Goal: Information Seeking & Learning: Find specific fact

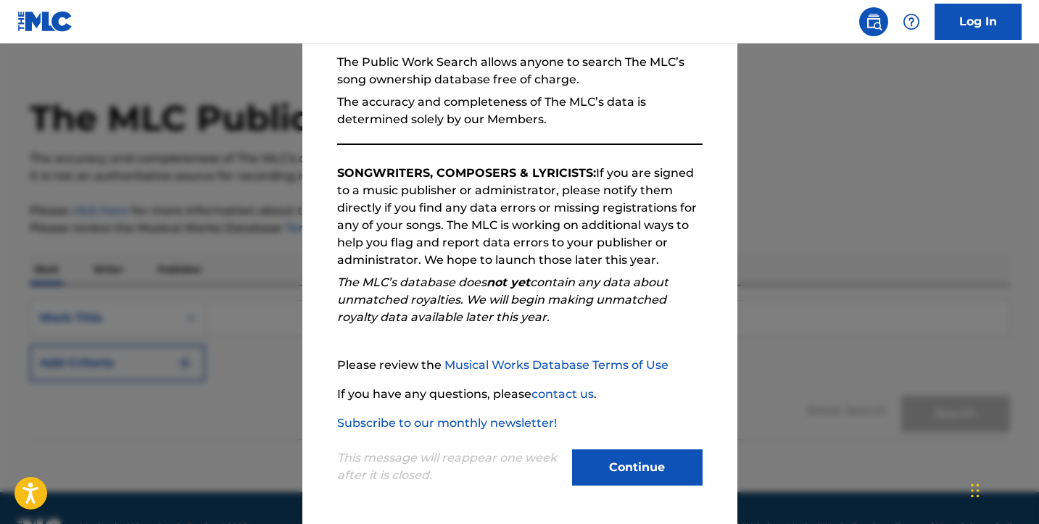
scroll to position [23, 0]
click at [625, 468] on button "Continue" at bounding box center [637, 468] width 131 height 36
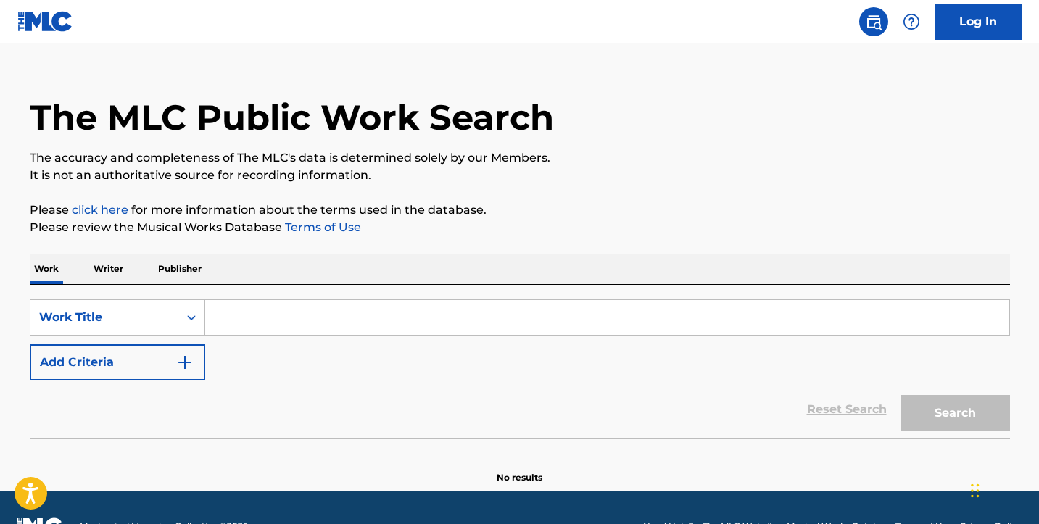
click at [237, 318] on input "Search Form" at bounding box center [607, 317] width 804 height 35
paste input ""Jealous All Over" written by [PERSON_NAME]"
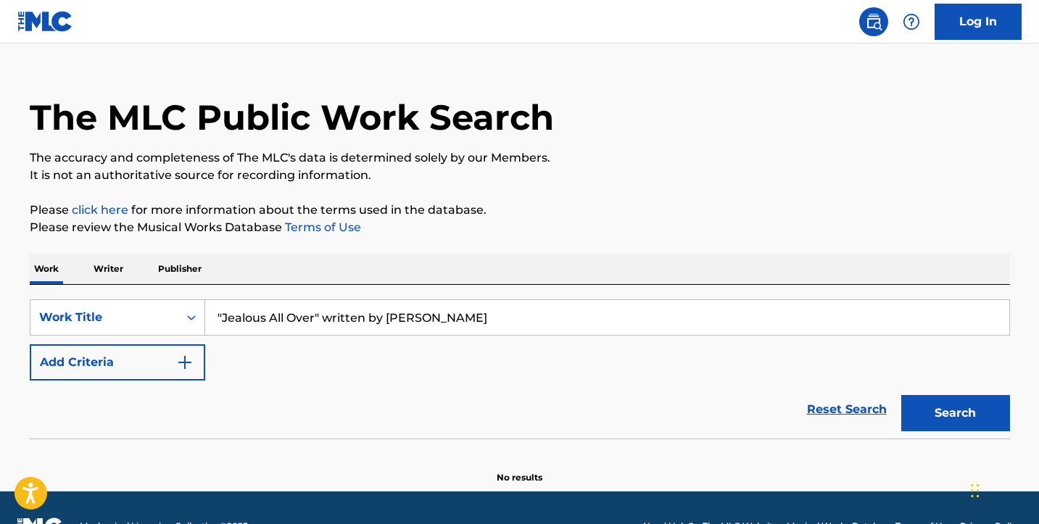
drag, startPoint x: 315, startPoint y: 315, endPoint x: 519, endPoint y: 374, distance: 212.0
click at [519, 374] on div "SearchWithCriteria5dffd3fb-1eac-476a-8563-dd99689fcce4 Work Title "Jealous All …" at bounding box center [520, 339] width 980 height 81
click at [222, 311] on input ""Jealous All Over" at bounding box center [607, 317] width 804 height 35
type input "Jealous All Over"
click at [183, 362] on img "Search Form" at bounding box center [184, 362] width 17 height 17
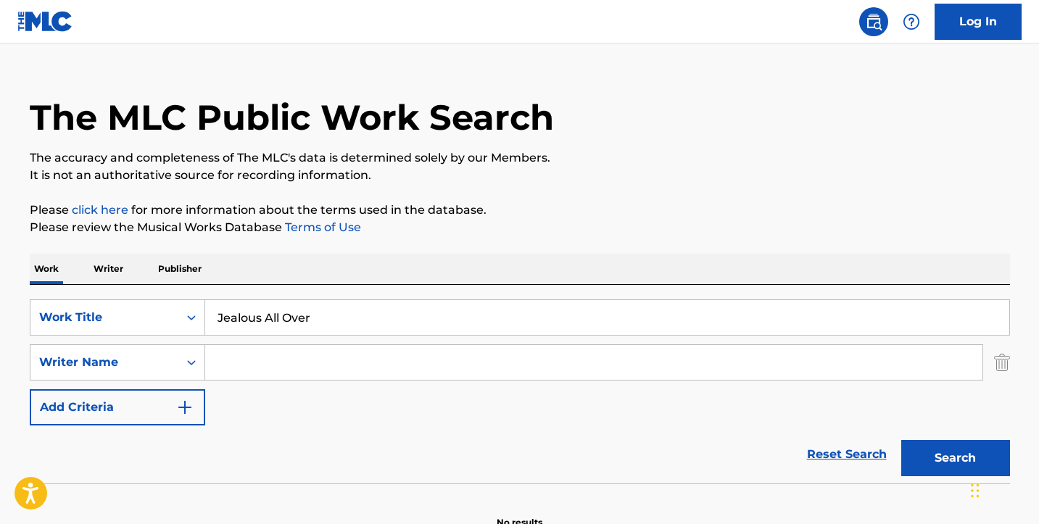
click at [223, 362] on input "Search Form" at bounding box center [593, 362] width 777 height 35
paste input ""Jealous All Over" written by [PERSON_NAME]"
drag, startPoint x: 386, startPoint y: 362, endPoint x: 151, endPoint y: 323, distance: 238.0
click at [151, 328] on div "SearchWithCriteria5dffd3fb-1eac-476a-8563-dd99689fcce4 Work Title Jealous All O…" at bounding box center [520, 362] width 980 height 126
type input "[PERSON_NAME]"
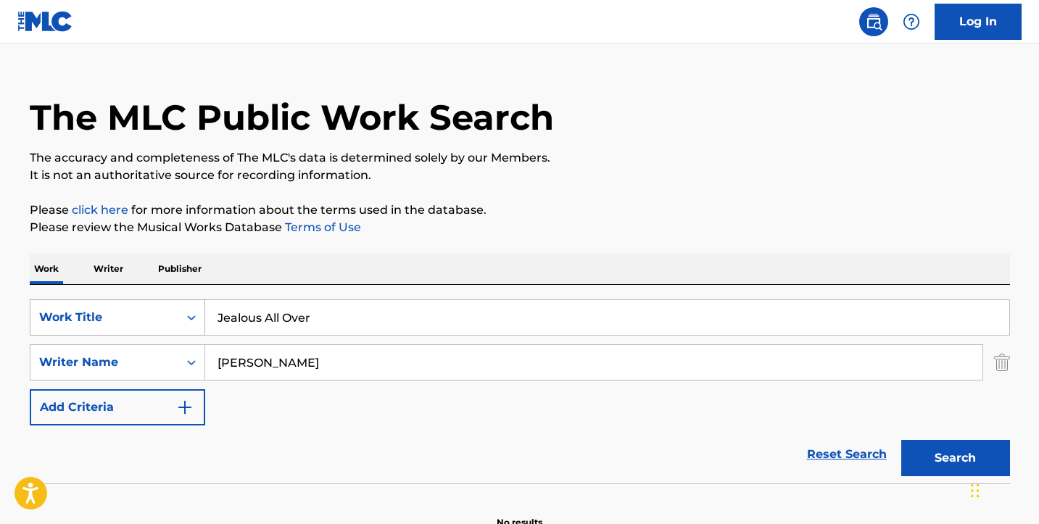
click at [955, 458] on button "Search" at bounding box center [955, 458] width 109 height 36
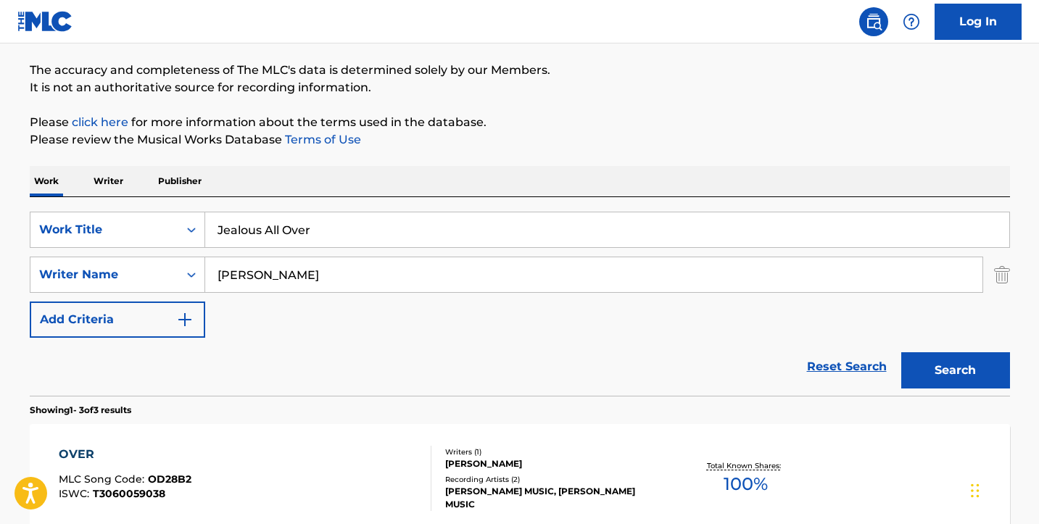
scroll to position [115, 0]
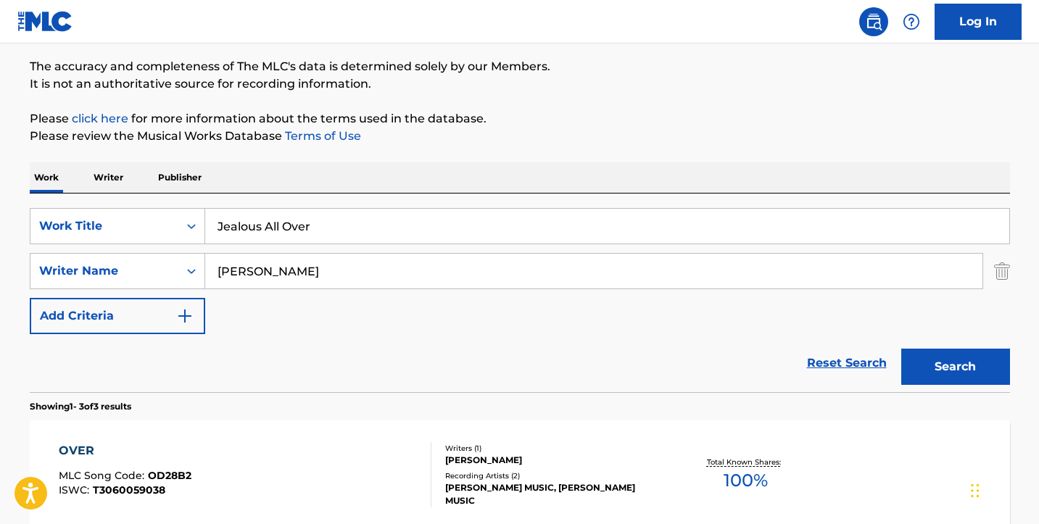
click at [961, 379] on button "Search" at bounding box center [955, 367] width 109 height 36
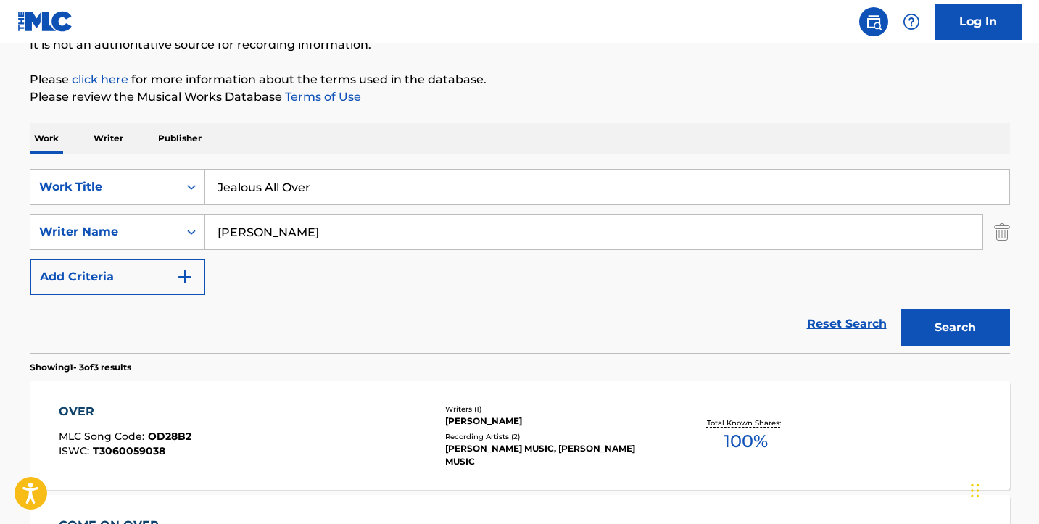
scroll to position [149, 0]
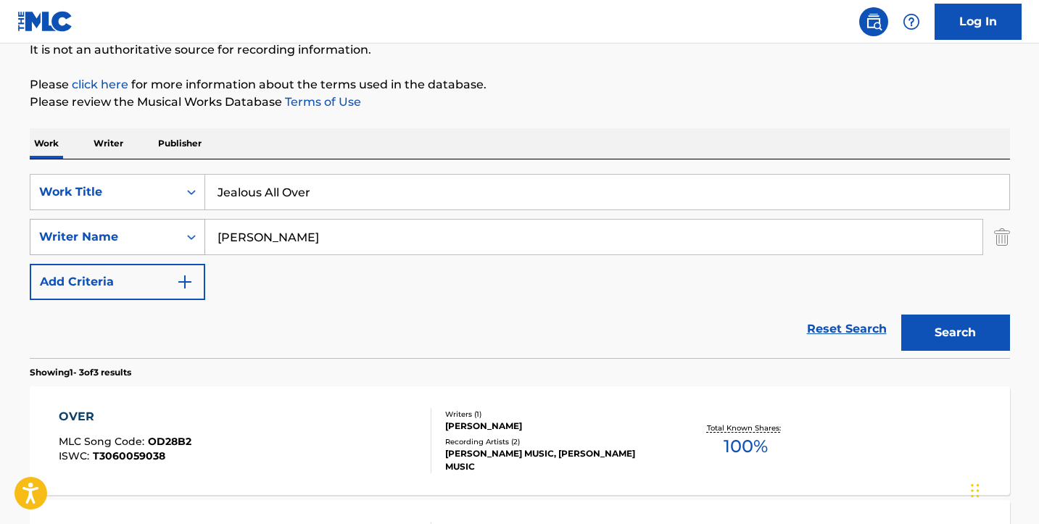
click at [189, 232] on icon "Search Form" at bounding box center [191, 237] width 15 height 15
click at [261, 235] on input "[PERSON_NAME]" at bounding box center [593, 237] width 777 height 35
click at [936, 330] on button "Search" at bounding box center [955, 333] width 109 height 36
click at [534, 459] on div "[PERSON_NAME] MUSIC, [PERSON_NAME] MUSIC" at bounding box center [554, 460] width 219 height 26
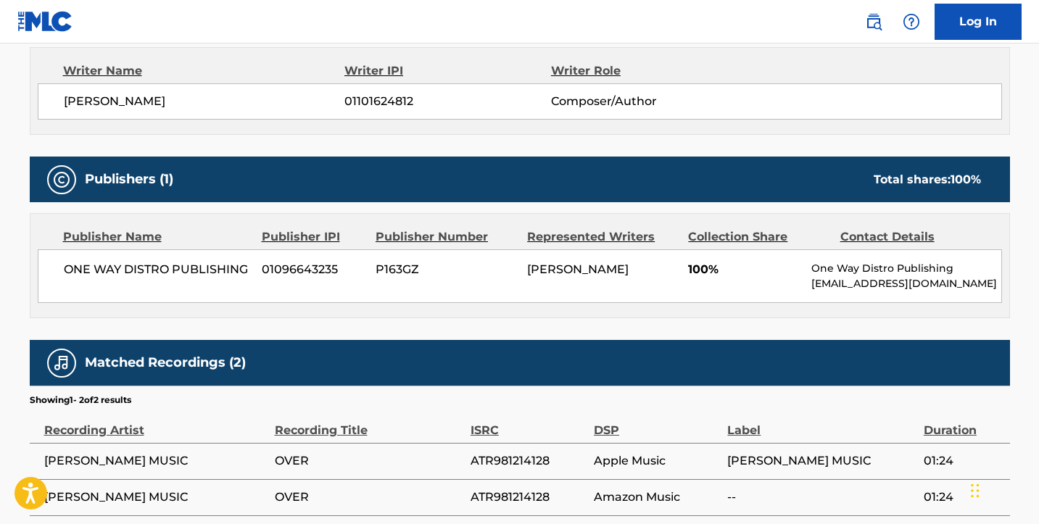
scroll to position [521, 0]
